Goal: Find specific page/section: Find specific page/section

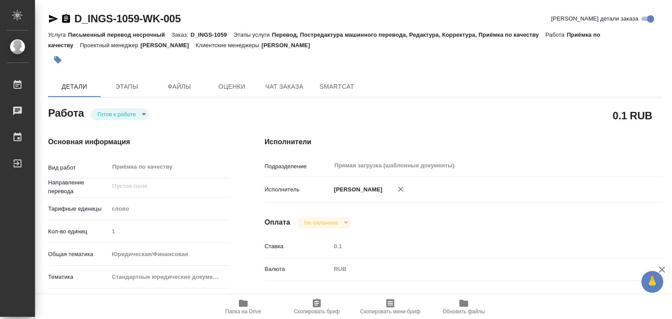
drag, startPoint x: 94, startPoint y: 8, endPoint x: 138, endPoint y: 16, distance: 45.3
type textarea "x"
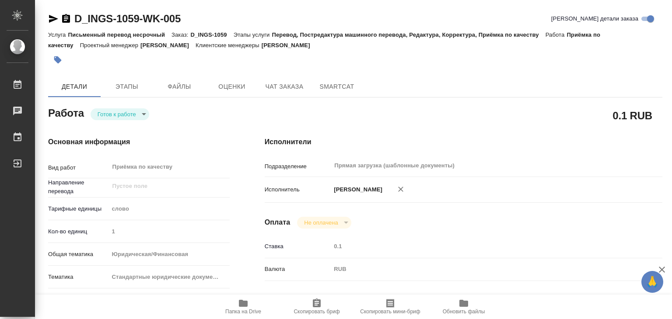
type textarea "x"
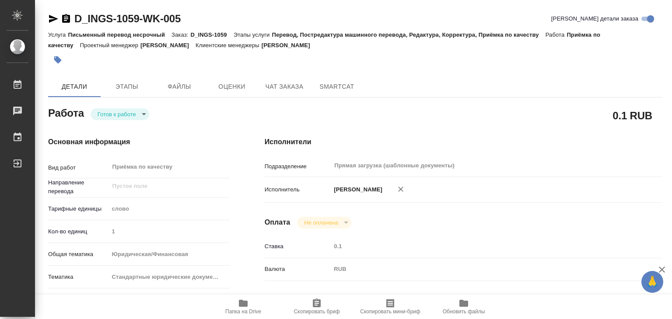
type textarea "x"
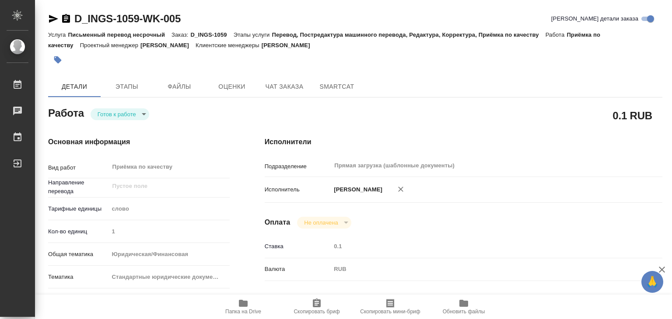
type textarea "x"
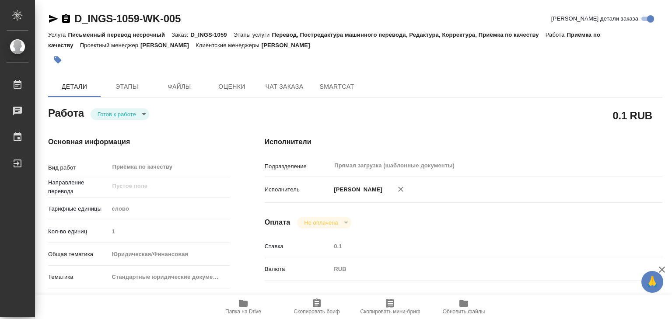
type textarea "x"
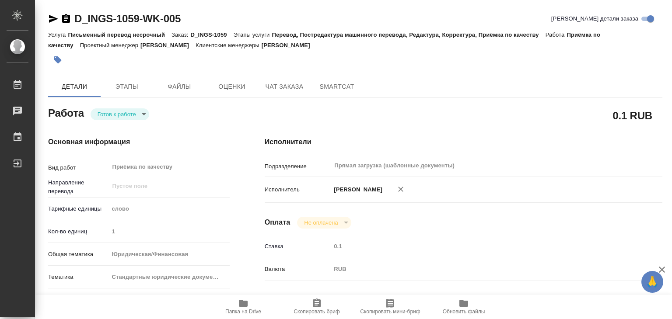
type textarea "x"
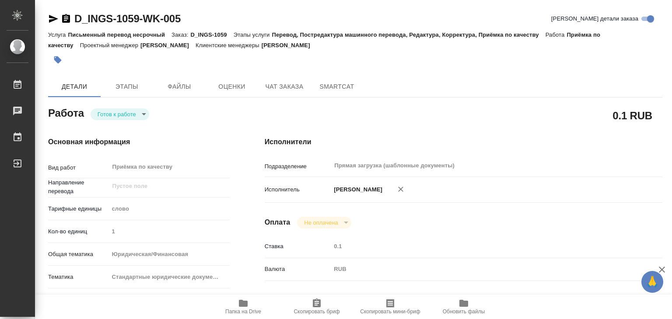
type textarea "x"
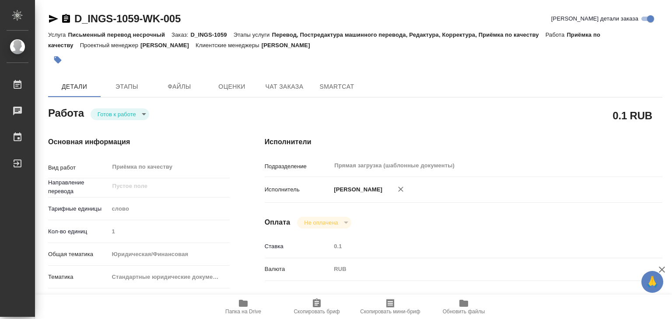
type textarea "x"
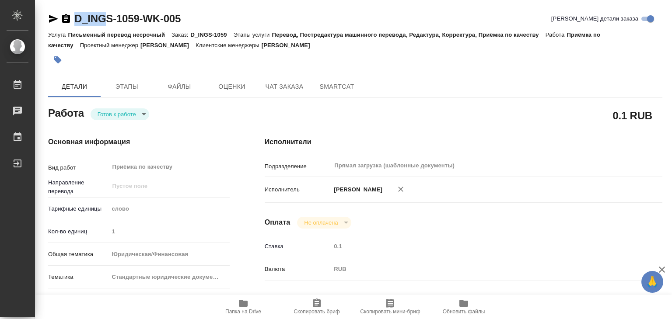
type textarea "x"
drag, startPoint x: 65, startPoint y: 6, endPoint x: 140, endPoint y: 18, distance: 75.8
copy link "D_INGS-1059"
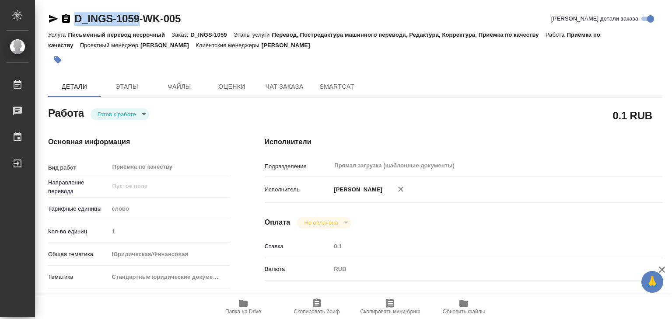
type textarea "x"
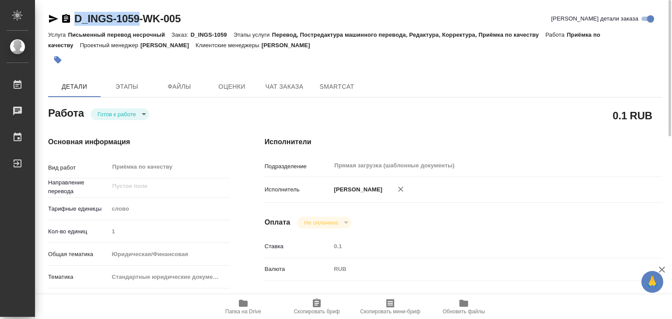
scroll to position [219, 0]
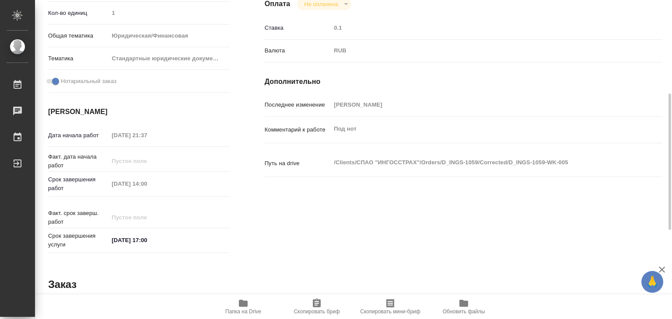
copy link "D_INGS-1059"
type textarea "x"
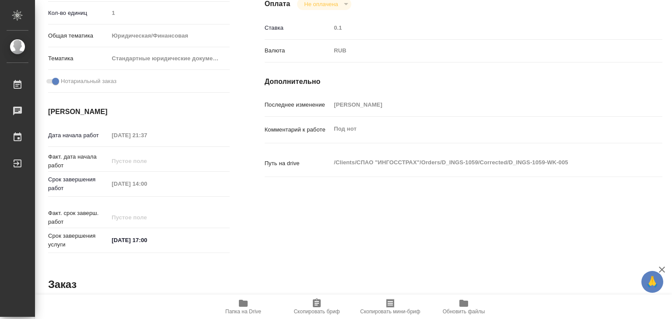
type textarea "x"
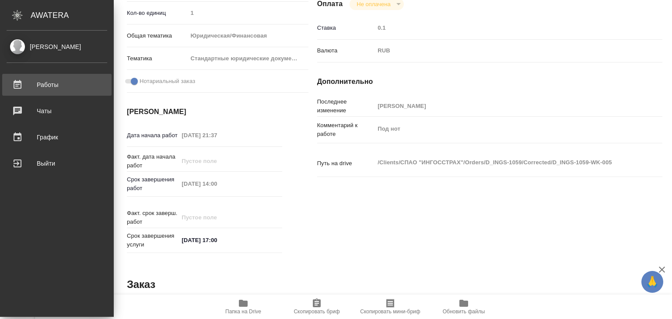
type textarea "x"
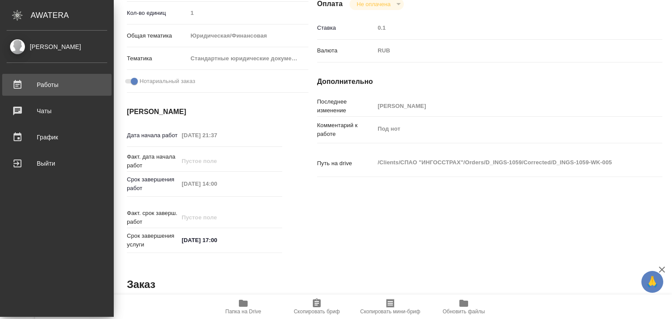
click at [45, 85] on div "Работы" at bounding box center [57, 84] width 101 height 13
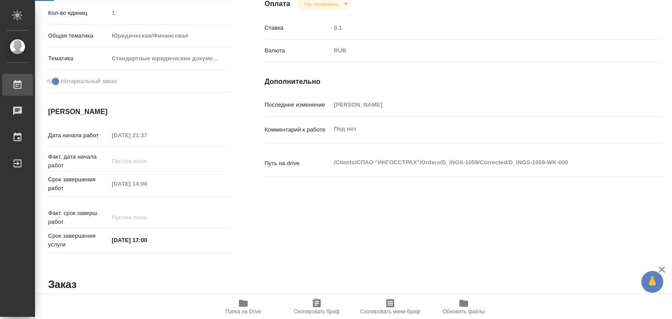
type textarea "x"
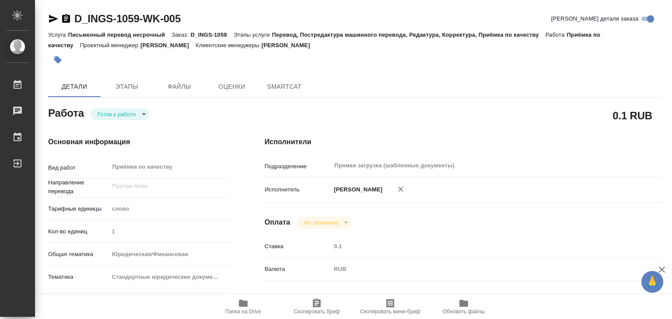
type textarea "x"
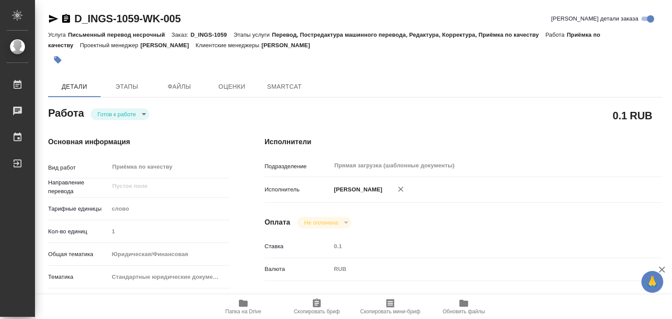
type textarea "x"
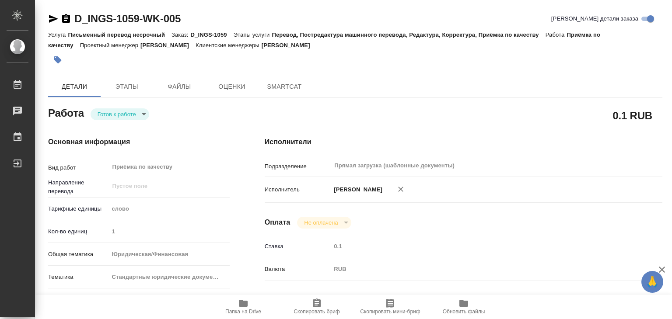
type textarea "x"
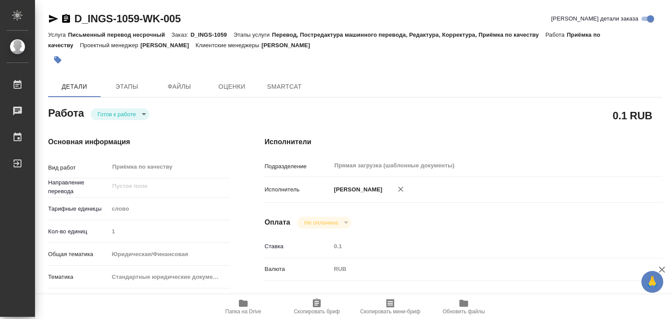
scroll to position [219, 0]
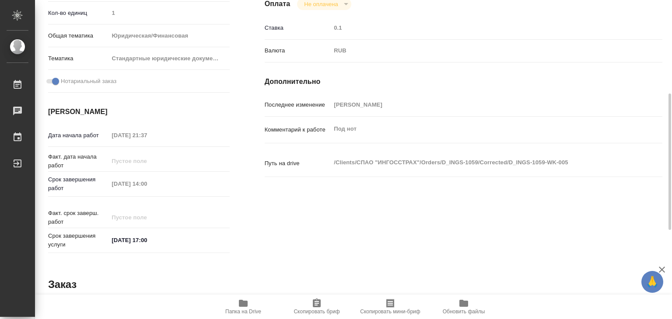
type textarea "x"
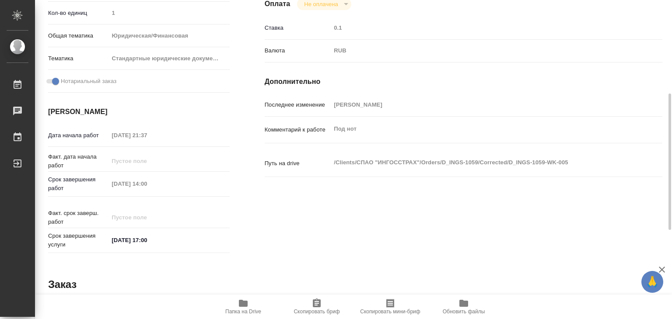
type textarea "x"
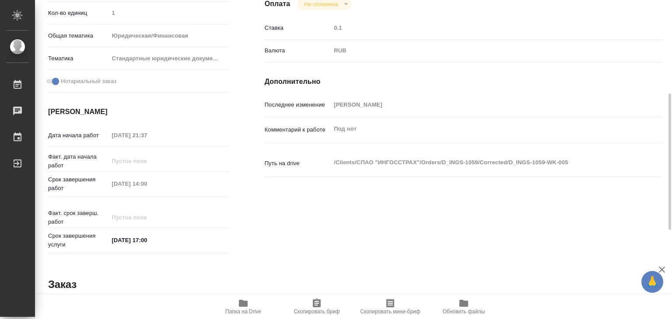
type textarea "x"
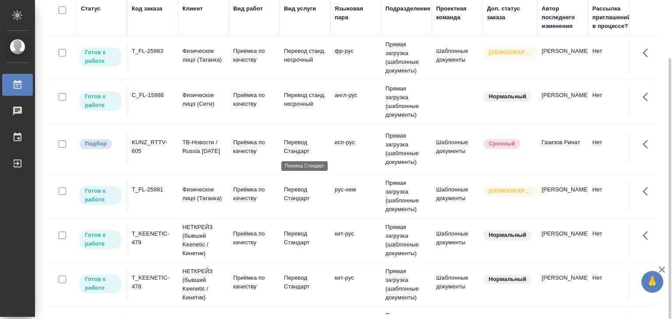
click at [285, 148] on p "Перевод Стандарт" at bounding box center [305, 146] width 42 height 17
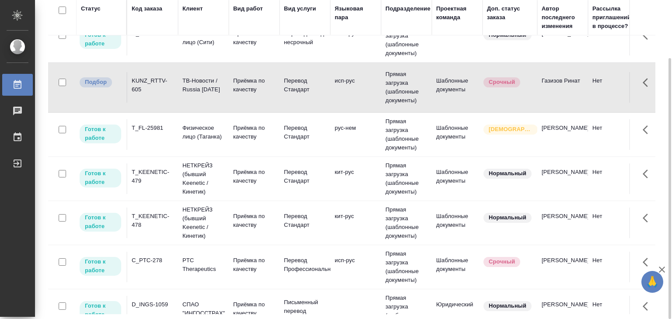
scroll to position [394, 0]
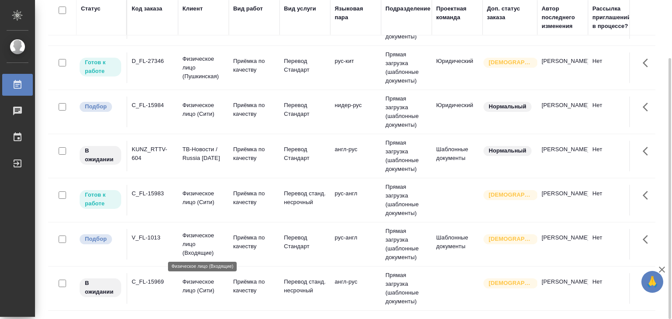
click at [200, 238] on p "Физическое лицо (Входящие)" at bounding box center [203, 244] width 42 height 26
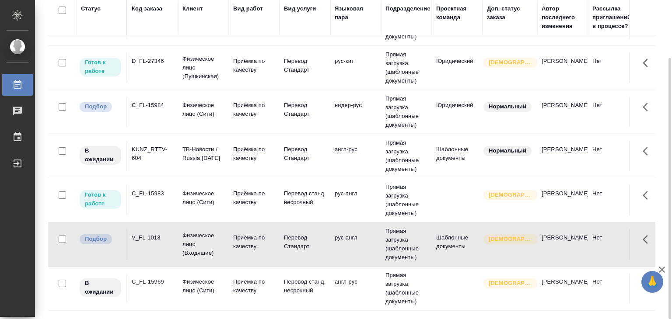
click at [165, 112] on td "C_FL-15984" at bounding box center [152, 112] width 51 height 31
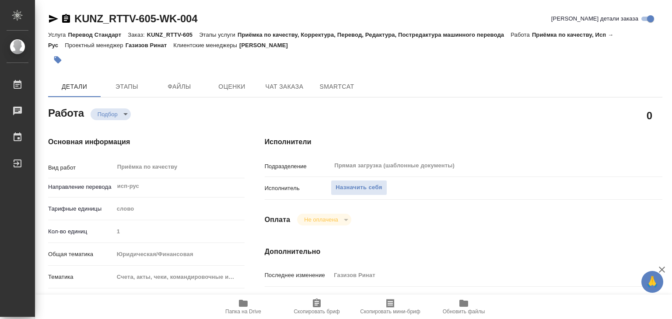
type textarea "x"
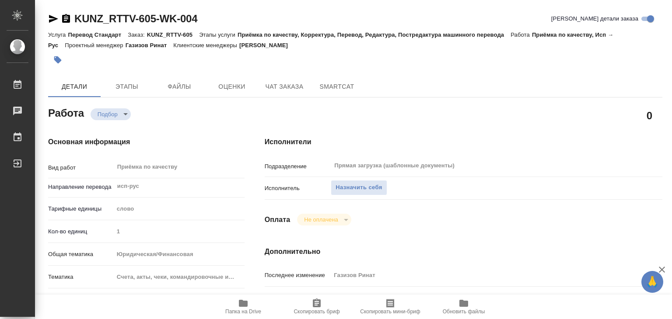
type textarea "x"
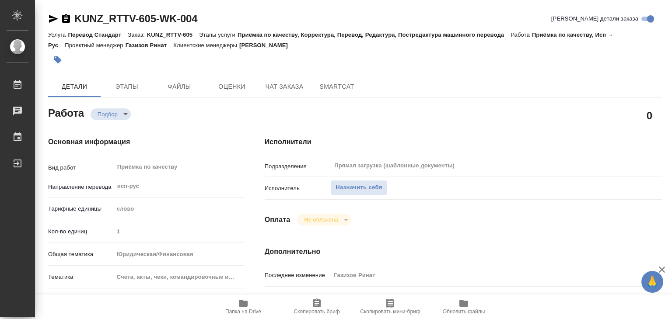
type textarea "x"
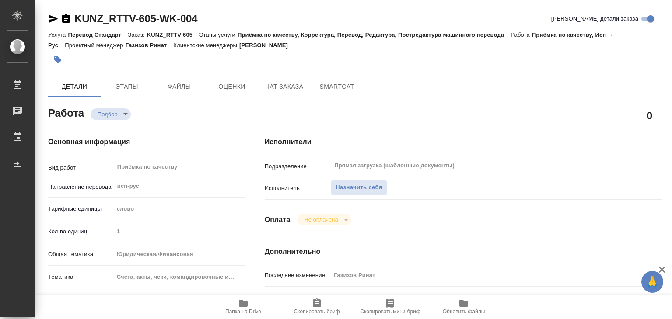
type textarea "x"
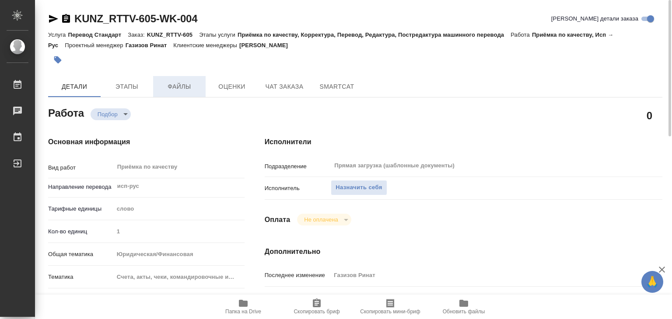
click at [173, 86] on span "Файлы" at bounding box center [179, 86] width 42 height 11
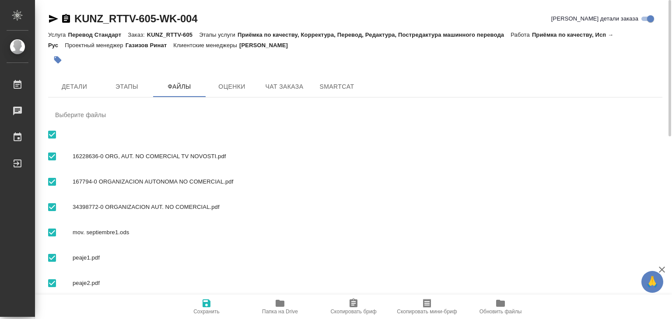
scroll to position [53, 0]
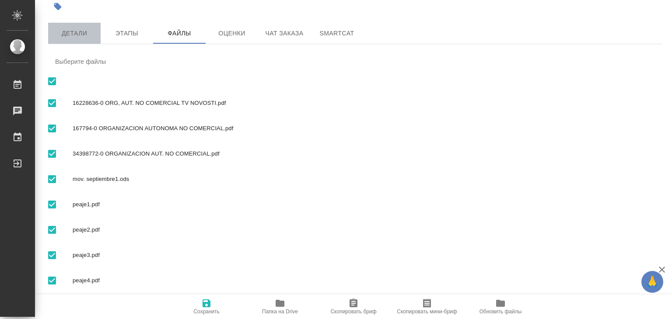
click at [79, 39] on button "Детали" at bounding box center [74, 33] width 52 height 21
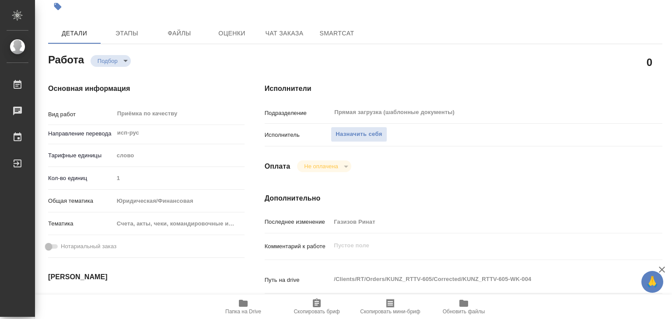
type textarea "x"
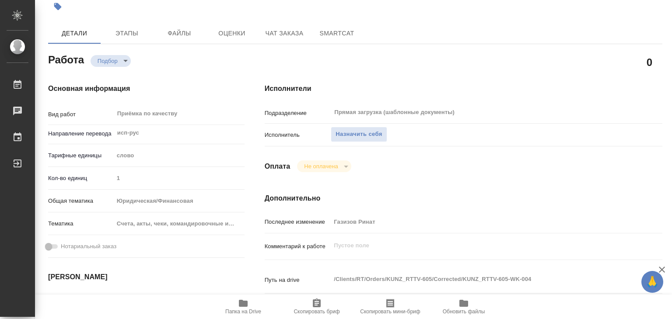
type textarea "x"
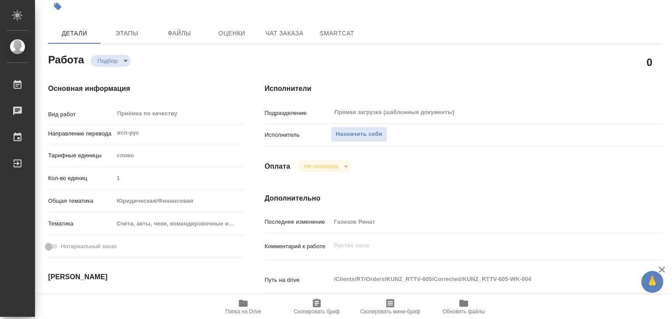
type textarea "x"
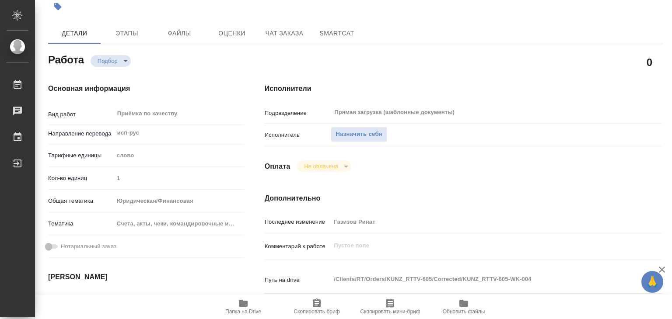
type textarea "x"
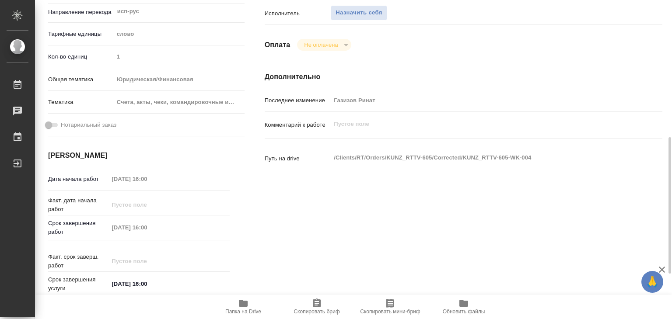
scroll to position [262, 0]
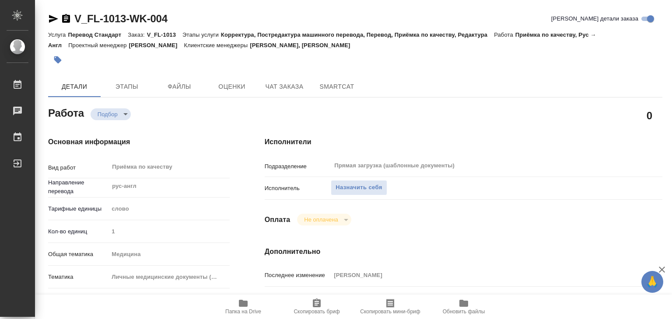
scroll to position [175, 0]
type textarea "x"
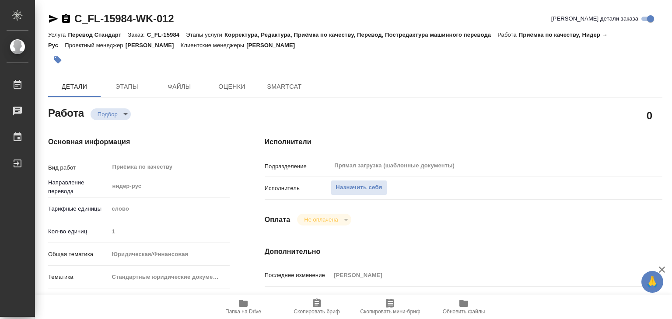
type textarea "x"
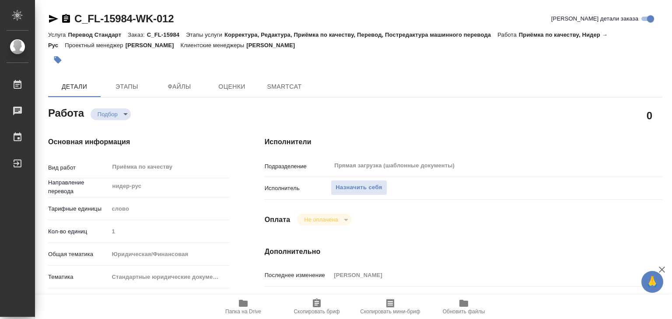
type textarea "x"
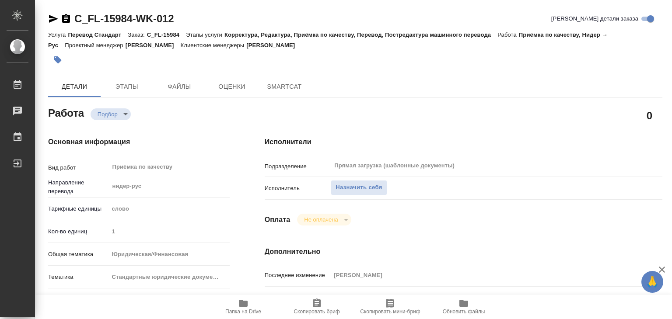
type textarea "x"
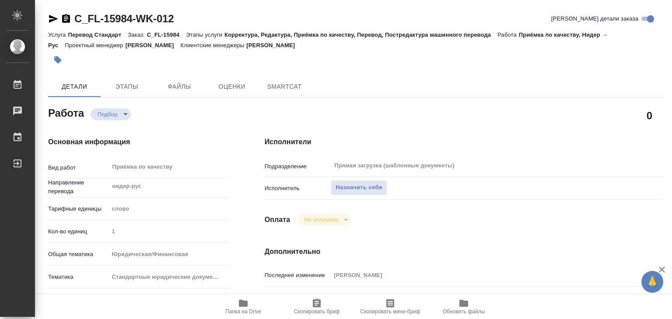
type textarea "x"
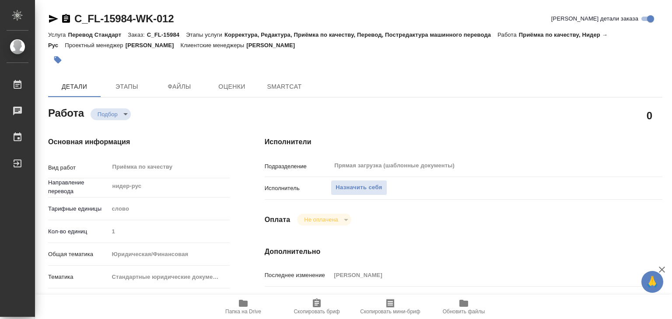
type textarea "x"
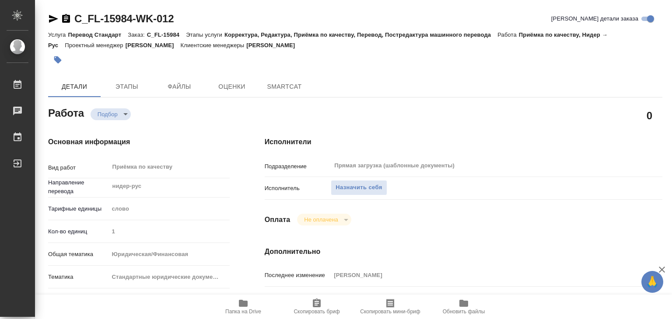
type textarea "x"
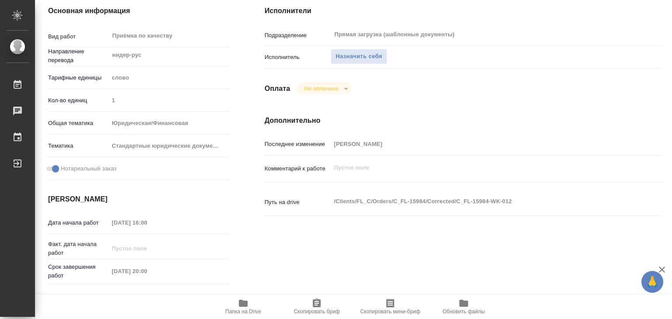
type textarea "x"
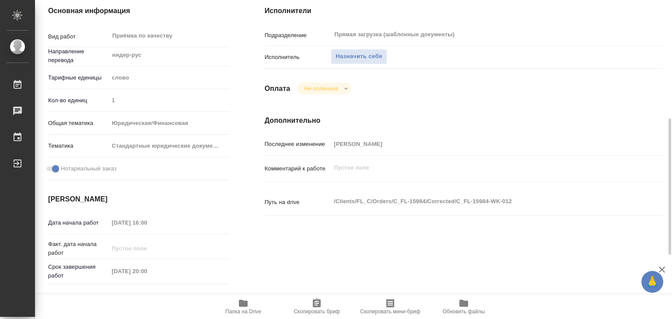
scroll to position [175, 0]
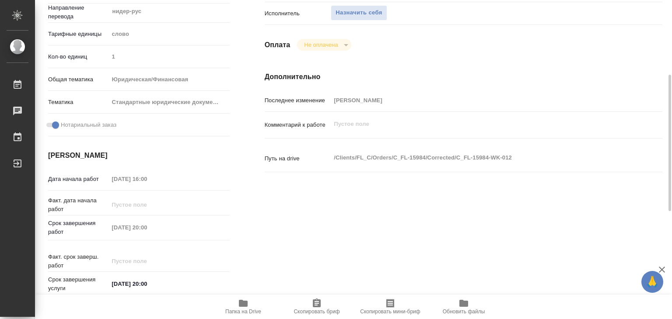
type textarea "x"
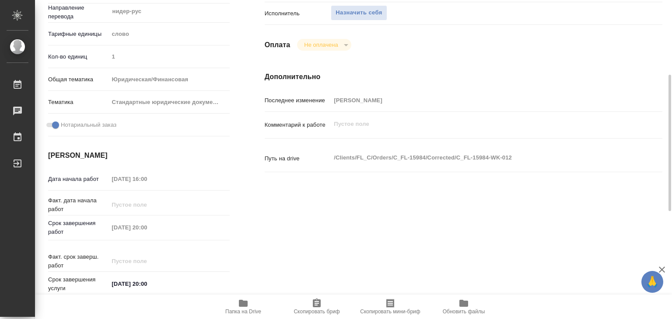
type textarea "x"
